Goal: Task Accomplishment & Management: Use online tool/utility

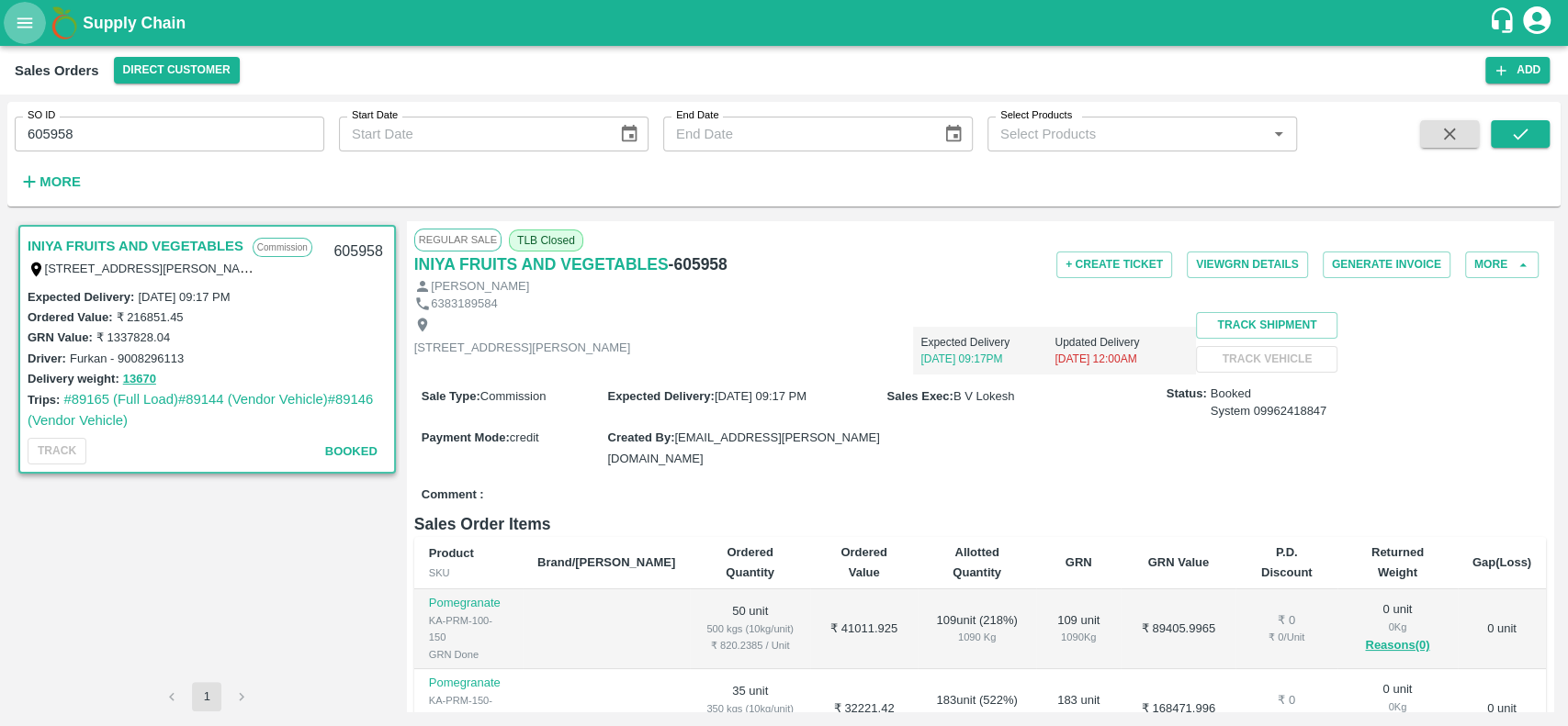
click at [22, 18] on icon "open drawer" at bounding box center [25, 22] width 16 height 10
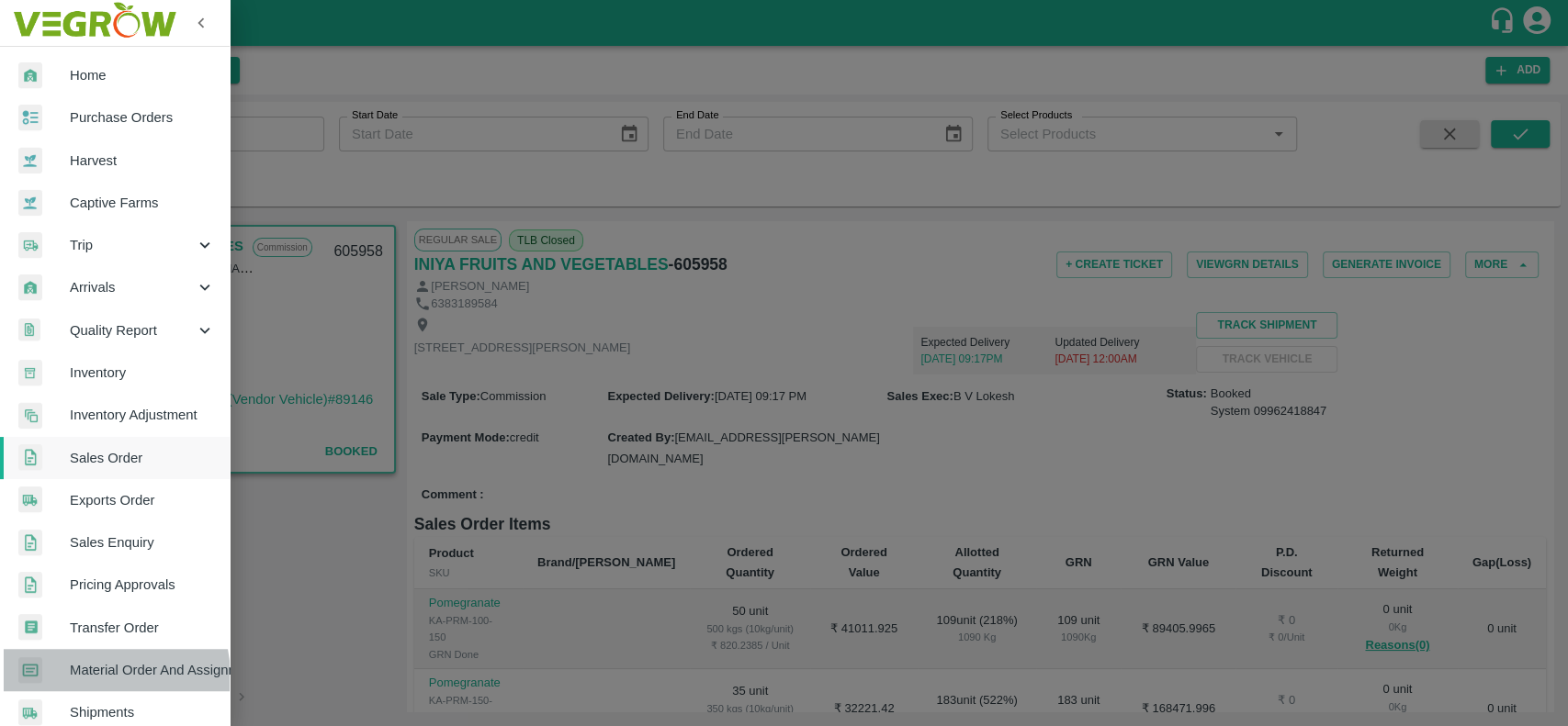
click at [85, 677] on span "Material Order And Assignment" at bounding box center [142, 670] width 145 height 20
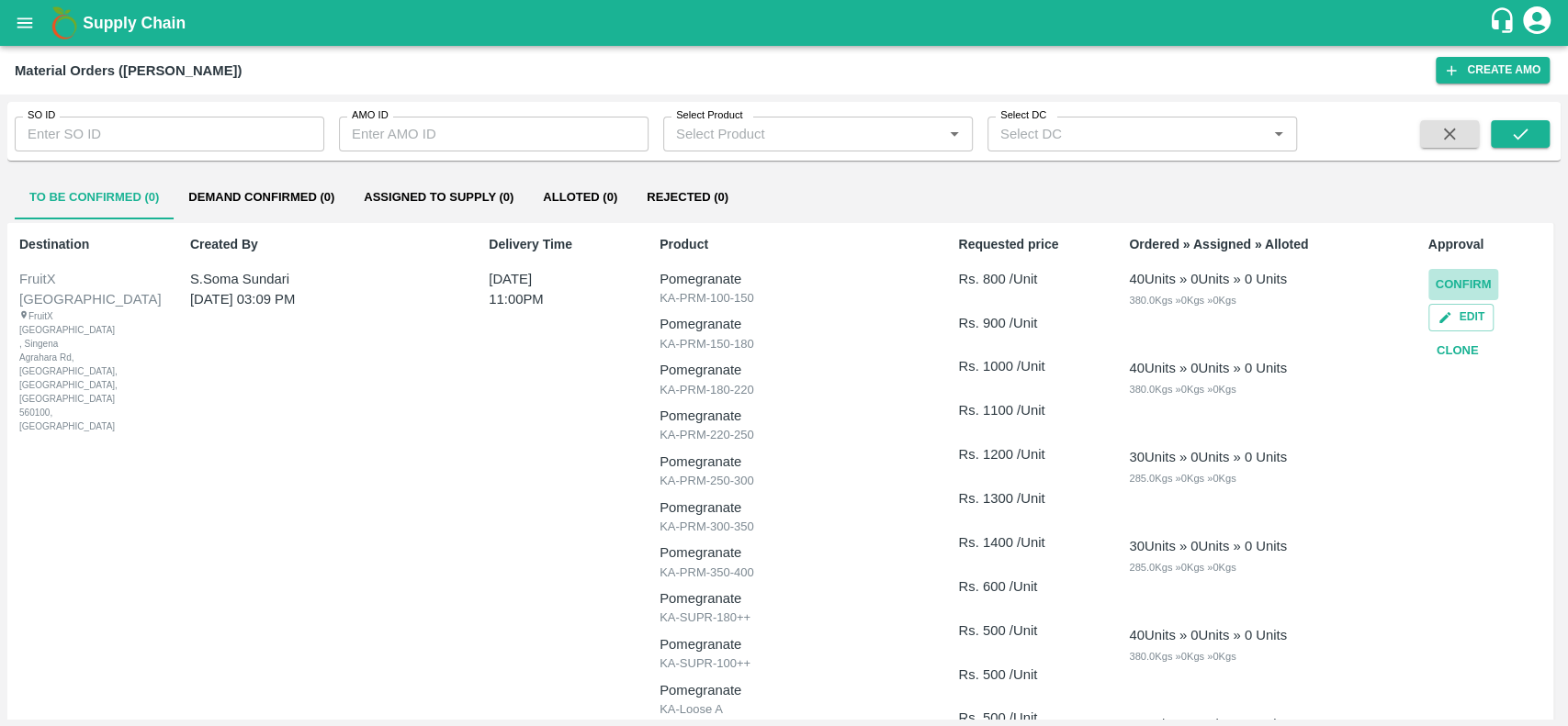
click at [1440, 281] on button "Confirm" at bounding box center [1463, 285] width 71 height 32
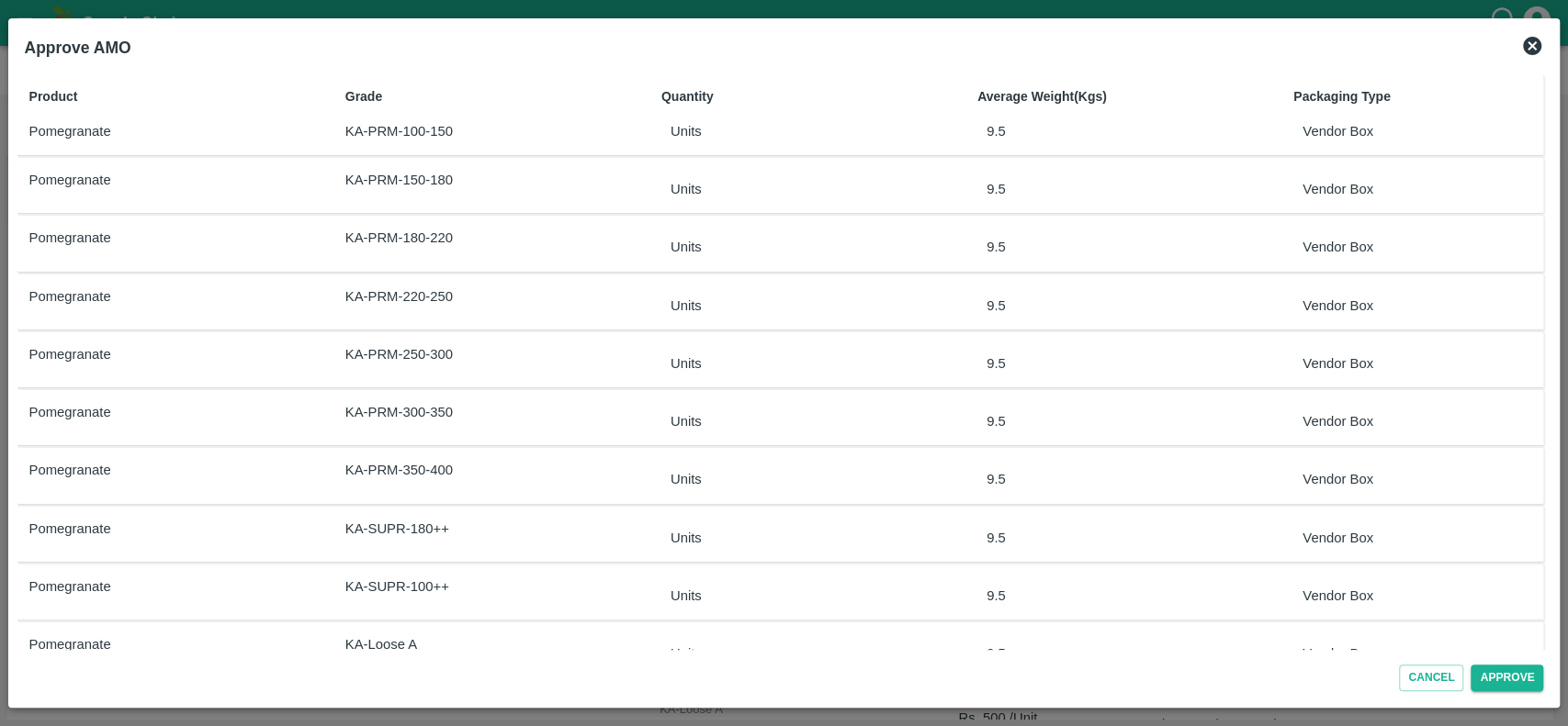
scroll to position [217, 0]
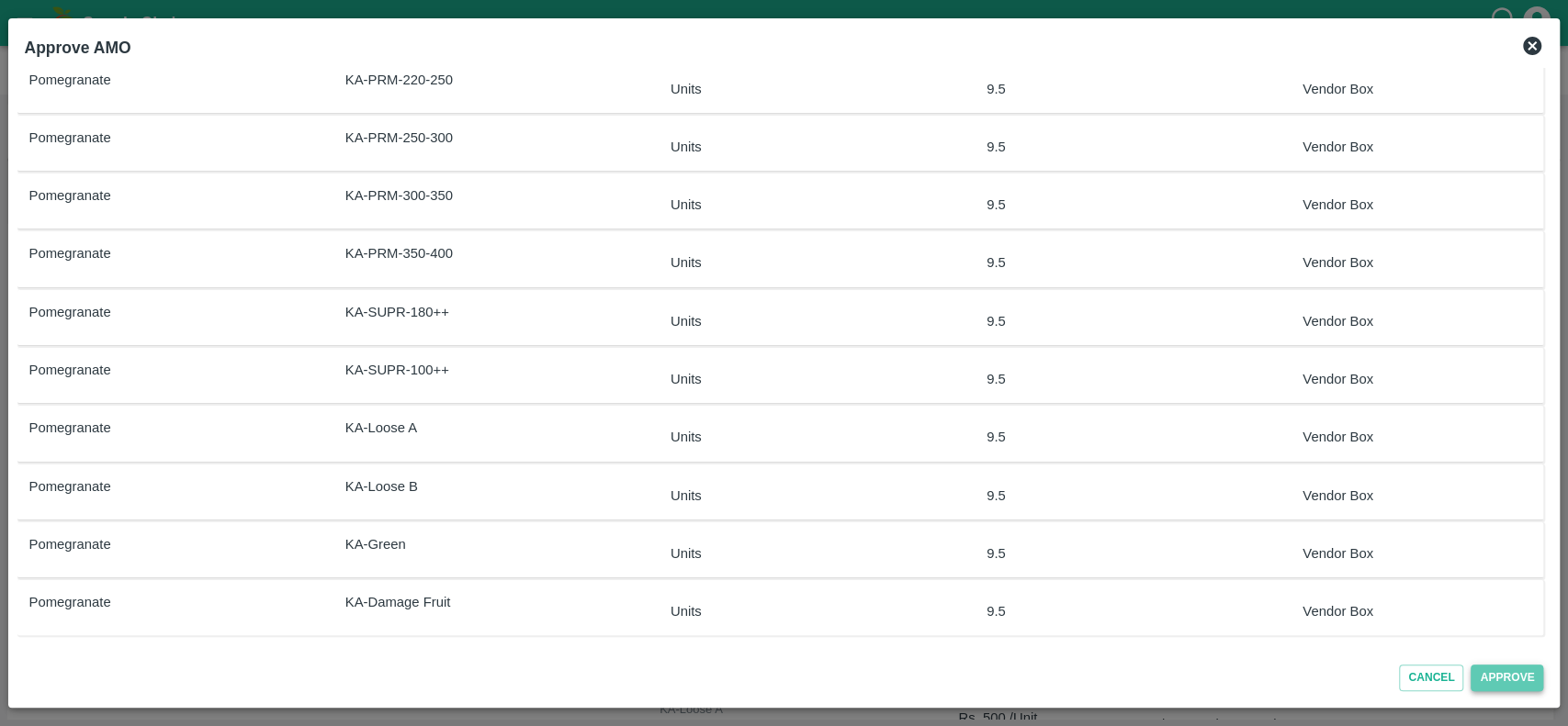
click at [1495, 682] on button "Approve" at bounding box center [1506, 677] width 73 height 27
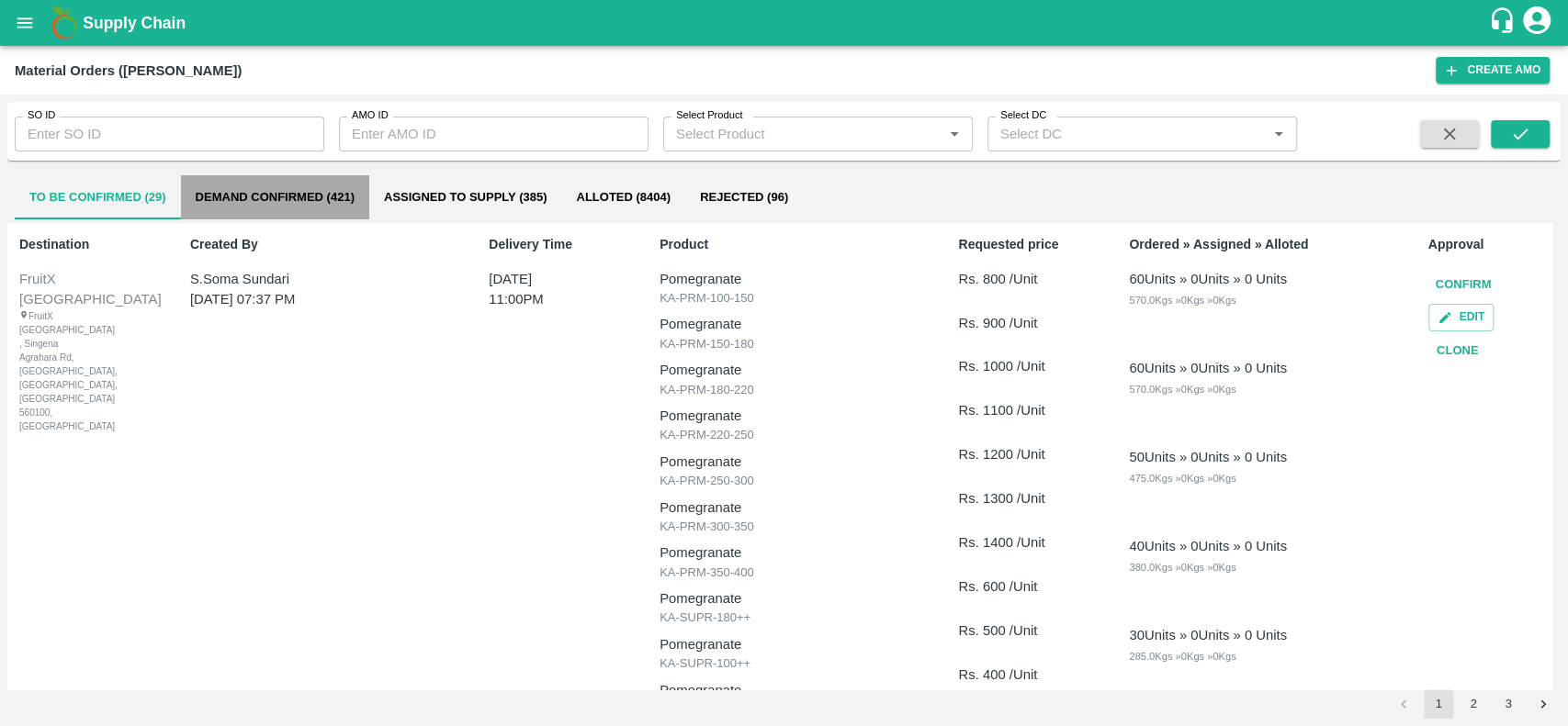
click at [210, 193] on button "Demand Confirmed (421)" at bounding box center [275, 198] width 188 height 44
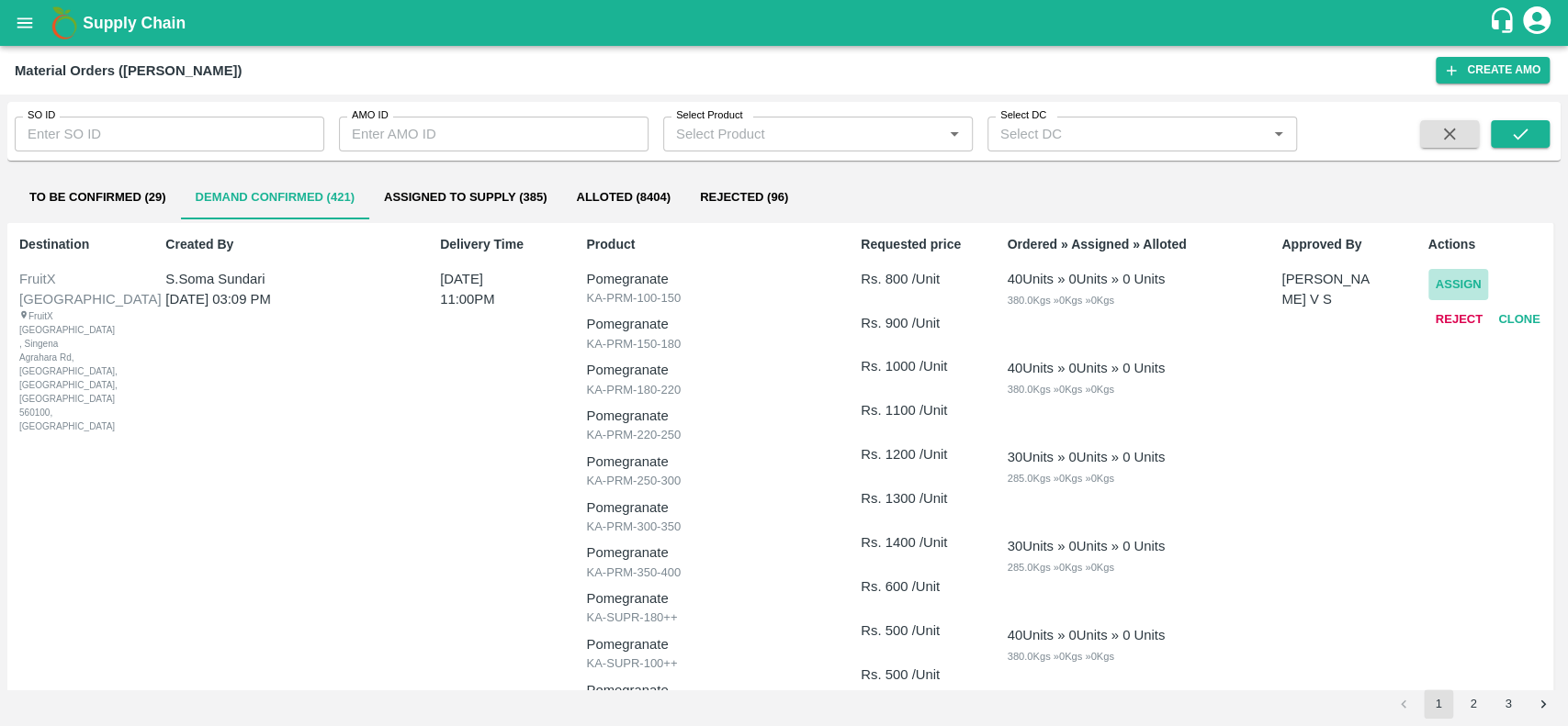
click at [1438, 279] on button "Assign" at bounding box center [1459, 285] width 61 height 32
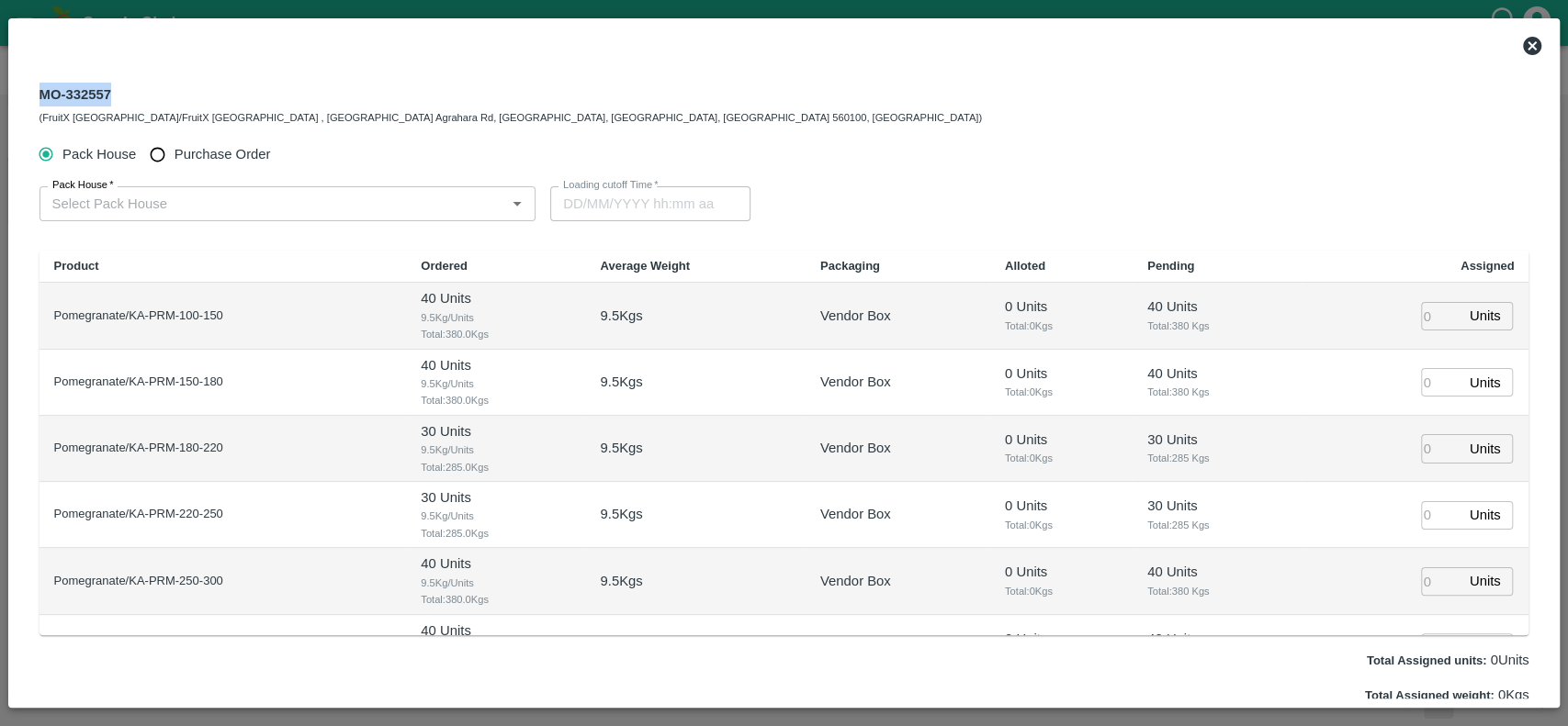
drag, startPoint x: 109, startPoint y: 92, endPoint x: 0, endPoint y: 85, distance: 109.2
click at [0, 85] on div "MO-332557 (FruitX [GEOGRAPHIC_DATA]/FruitX [GEOGRAPHIC_DATA] , [GEOGRAPHIC_DATA…" at bounding box center [784, 363] width 1568 height 726
copy div "MO-332557"
click at [1533, 50] on icon at bounding box center [1532, 46] width 18 height 18
